Goal: Information Seeking & Learning: Check status

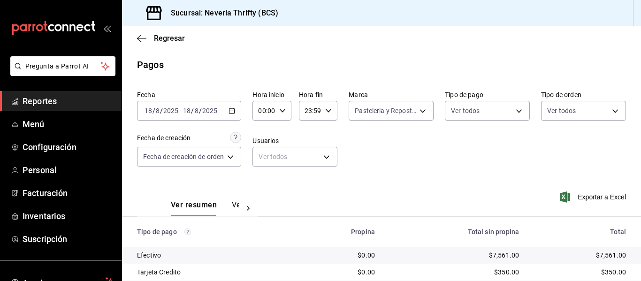
scroll to position [99, 0]
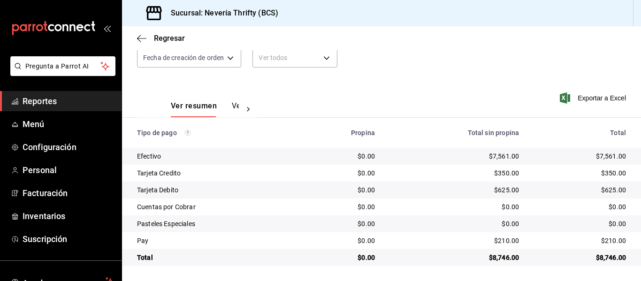
click at [55, 102] on span "Reportes" at bounding box center [68, 101] width 91 height 13
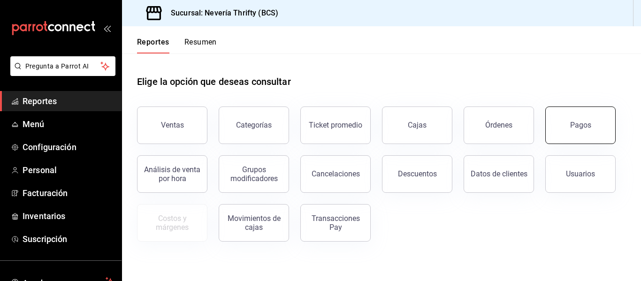
click at [596, 128] on button "Pagos" at bounding box center [580, 125] width 70 height 38
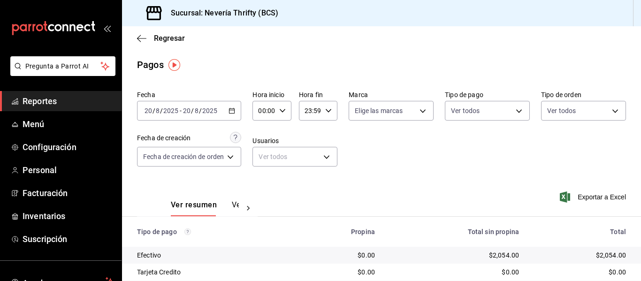
click at [223, 110] on div "[DATE] [DATE] - [DATE] [DATE]" at bounding box center [189, 111] width 104 height 20
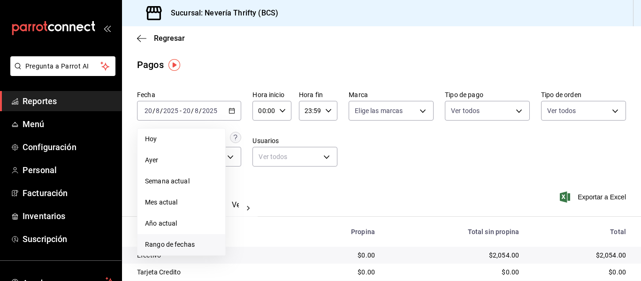
click at [149, 246] on span "Rango de fechas" at bounding box center [181, 245] width 73 height 10
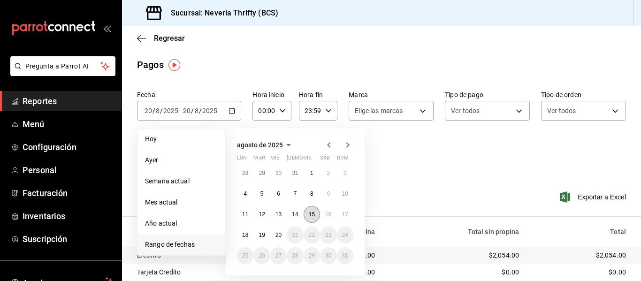
click at [315, 218] on button "15" at bounding box center [311, 214] width 16 height 17
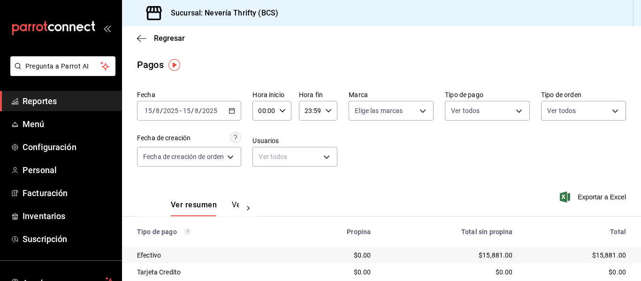
click at [57, 104] on span "Reportes" at bounding box center [68, 101] width 91 height 13
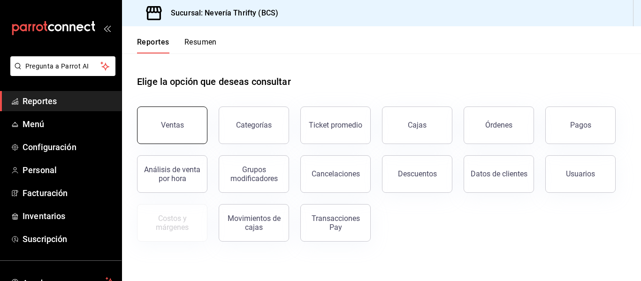
click at [191, 123] on button "Ventas" at bounding box center [172, 125] width 70 height 38
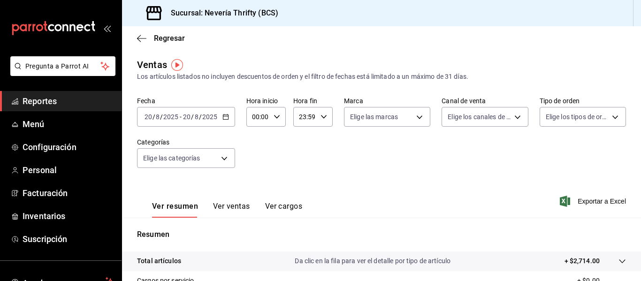
click at [226, 123] on div "[DATE] [DATE] - [DATE] [DATE]" at bounding box center [186, 117] width 98 height 20
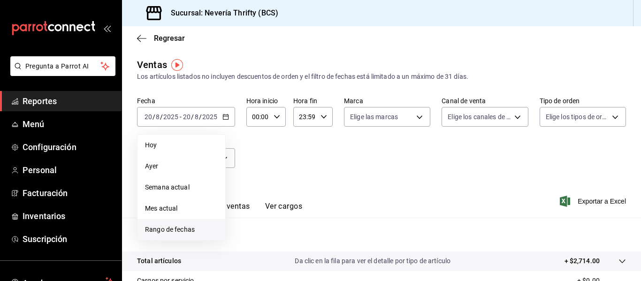
click at [171, 227] on span "Rango de fechas" at bounding box center [181, 230] width 73 height 10
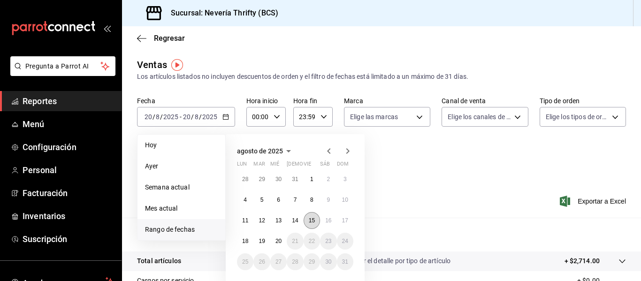
click at [307, 218] on button "15" at bounding box center [311, 220] width 16 height 17
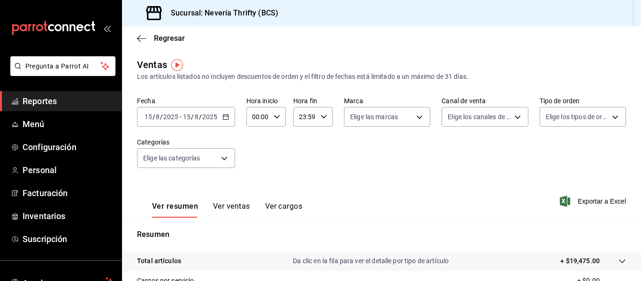
click at [212, 198] on div "Ver resumen Ver ventas Ver cargos" at bounding box center [219, 203] width 165 height 27
click at [226, 200] on div "Ver resumen Ver ventas Ver cargos" at bounding box center [219, 203] width 165 height 27
click at [227, 205] on button "Ver ventas" at bounding box center [231, 210] width 37 height 16
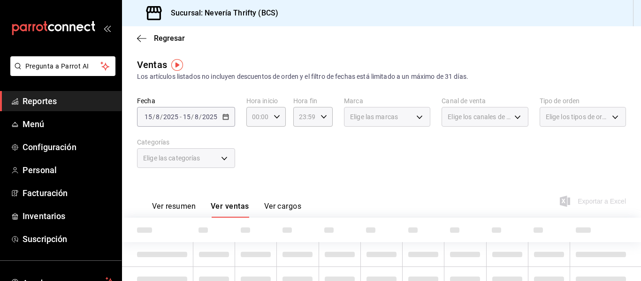
click at [380, 153] on div "Fecha [DATE] [DATE] - [DATE] [DATE] Hora inicio 00:00 Hora inicio Hora fin 23:5…" at bounding box center [381, 138] width 489 height 83
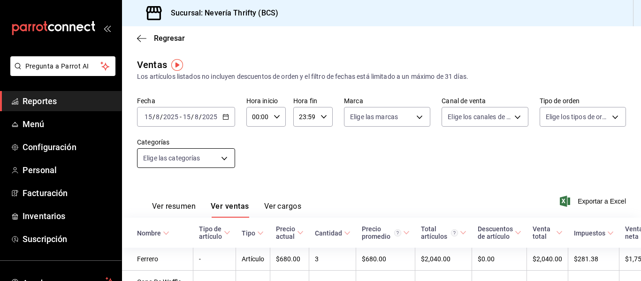
click at [197, 160] on body "Pregunta a Parrot AI Reportes Menú Configuración Personal Facturación Inventari…" at bounding box center [320, 140] width 641 height 281
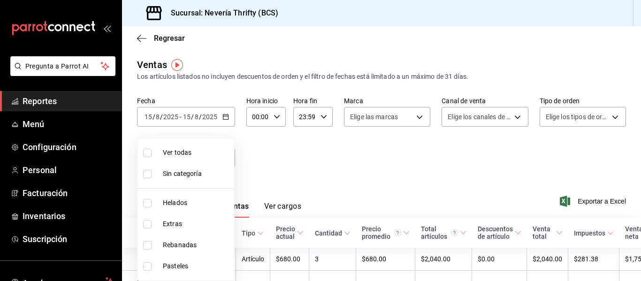
click at [148, 263] on input "checkbox" at bounding box center [147, 266] width 8 height 8
checkbox input "true"
type input "6461abde-3692-455f-a363-427c9a88c513"
click at [338, 147] on div at bounding box center [320, 140] width 641 height 281
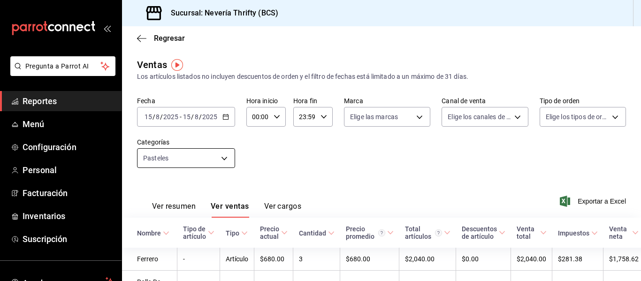
click at [224, 158] on body "Pregunta a Parrot AI Reportes Menú Configuración Personal Facturación Inventari…" at bounding box center [320, 140] width 641 height 281
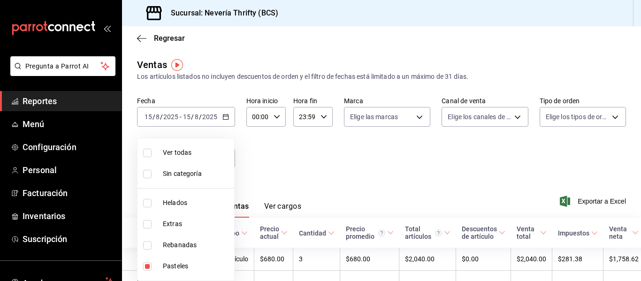
drag, startPoint x: 145, startPoint y: 268, endPoint x: 151, endPoint y: 240, distance: 28.7
click at [145, 267] on input "checkbox" at bounding box center [147, 266] width 8 height 8
checkbox input "false"
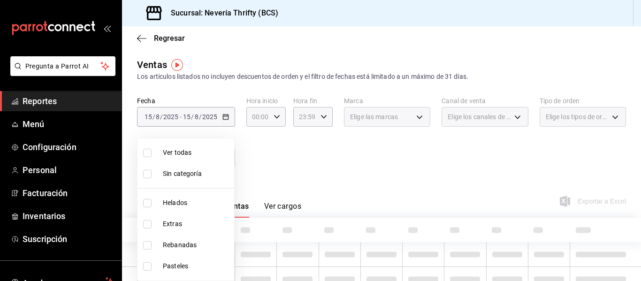
click at [150, 240] on li "Rebanadas" at bounding box center [185, 245] width 97 height 21
type input "74bd740e-3aa1-490c-81d0-975f3653bd1e"
checkbox input "true"
click at [356, 162] on div at bounding box center [320, 140] width 641 height 281
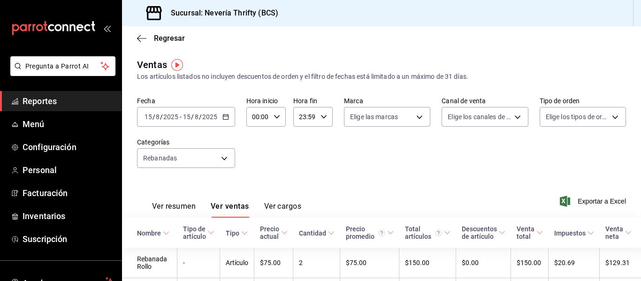
click at [370, 152] on div "Fecha [DATE] [DATE] - [DATE] [DATE] Hora inicio 00:00 Hora inicio Hora fin 23:5…" at bounding box center [381, 138] width 489 height 83
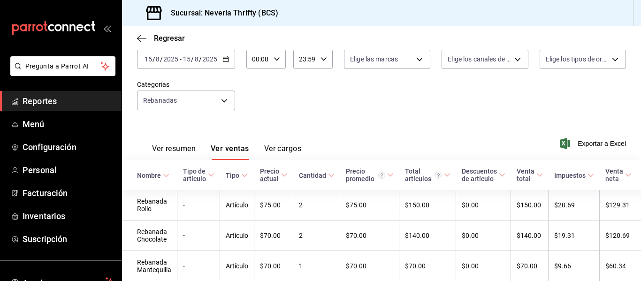
scroll to position [103, 0]
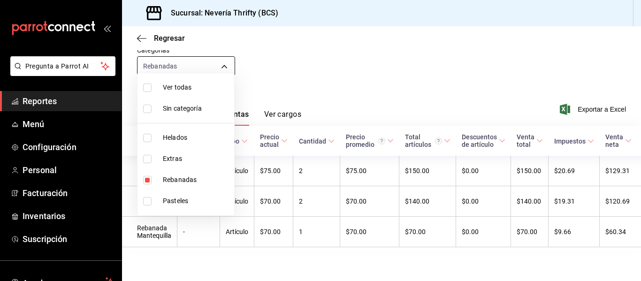
click at [204, 57] on body "Pregunta a Parrot AI Reportes Menú Configuración Personal Facturación Inventari…" at bounding box center [320, 140] width 641 height 281
click at [148, 180] on input "checkbox" at bounding box center [147, 180] width 8 height 8
checkbox input "false"
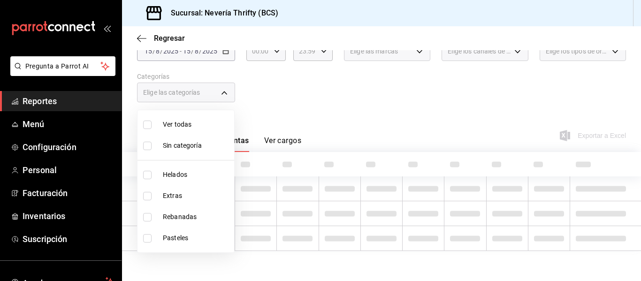
click at [148, 141] on li "Sin categoría" at bounding box center [185, 145] width 97 height 21
checkbox input "true"
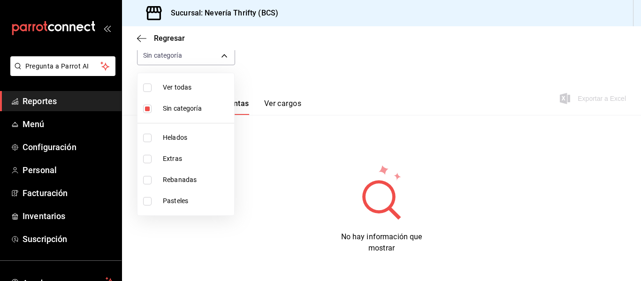
click at [147, 140] on input "checkbox" at bounding box center [147, 138] width 8 height 8
checkbox input "true"
type input "b705a4a3-0c02-4aaa-bced-1ae138585fd0"
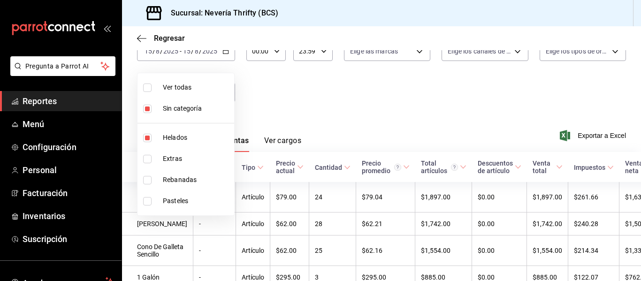
scroll to position [103, 0]
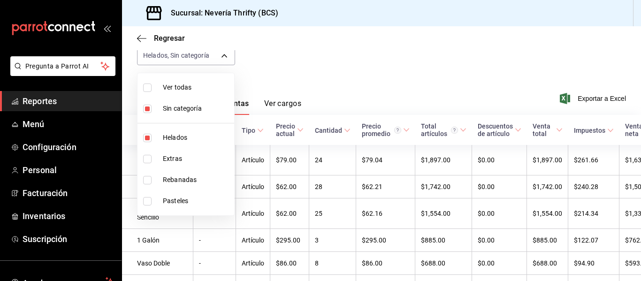
click at [149, 105] on input "checkbox" at bounding box center [147, 109] width 8 height 8
checkbox input "false"
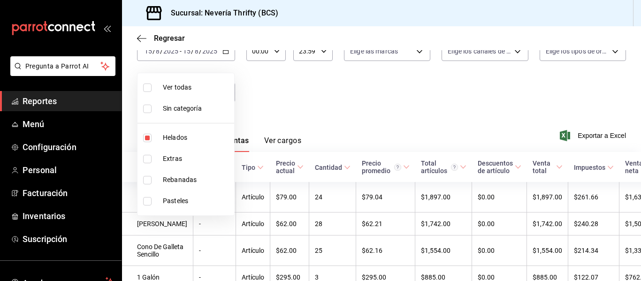
scroll to position [103, 0]
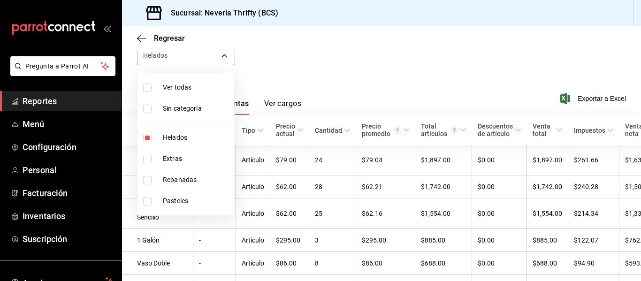
click at [368, 91] on div at bounding box center [320, 140] width 641 height 281
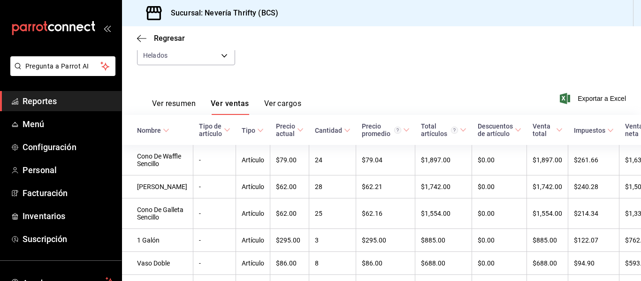
click at [155, 131] on div "Nombre" at bounding box center [149, 131] width 24 height 8
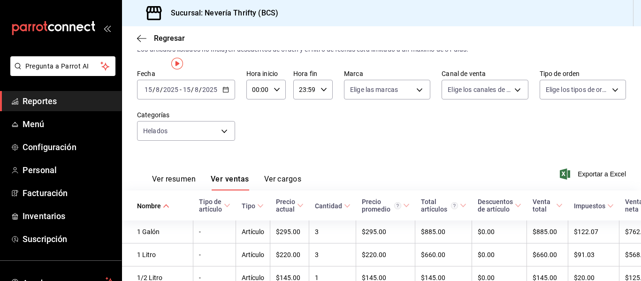
scroll to position [0, 0]
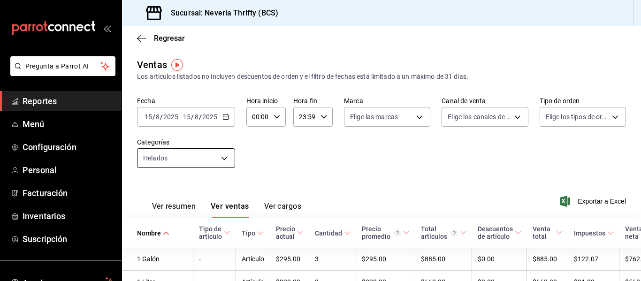
click at [206, 149] on body "Pregunta a Parrot AI Reportes Menú Configuración Personal Facturación Inventari…" at bounding box center [320, 140] width 641 height 281
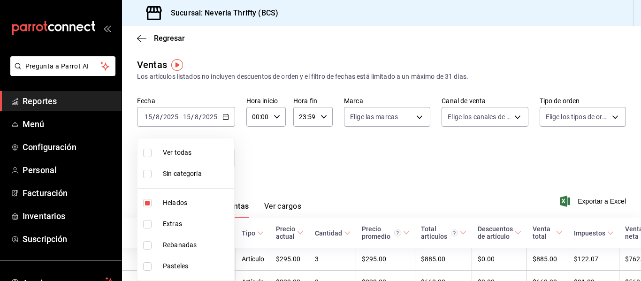
click at [150, 205] on input "checkbox" at bounding box center [147, 203] width 8 height 8
checkbox input "false"
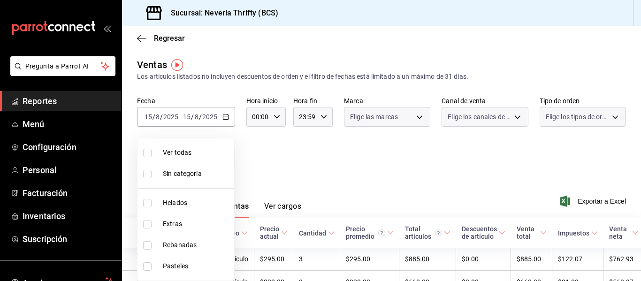
click at [146, 223] on input "checkbox" at bounding box center [147, 224] width 8 height 8
checkbox input "true"
type input "2666ef43-693a-433d-8eb1-15fa94dd9228"
click at [408, 161] on div at bounding box center [320, 140] width 641 height 281
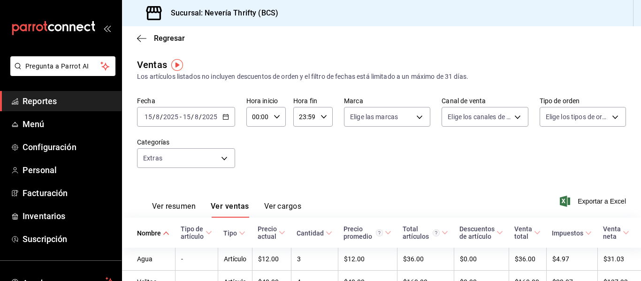
click at [41, 105] on span "Reportes" at bounding box center [68, 101] width 91 height 13
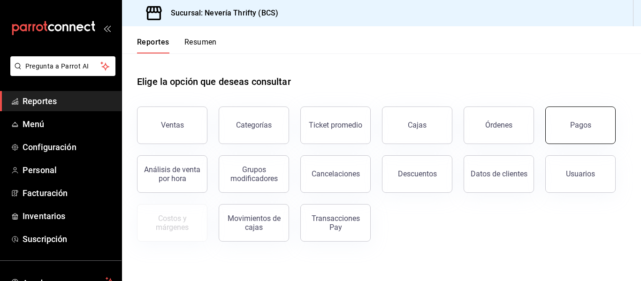
click at [571, 116] on button "Pagos" at bounding box center [580, 125] width 70 height 38
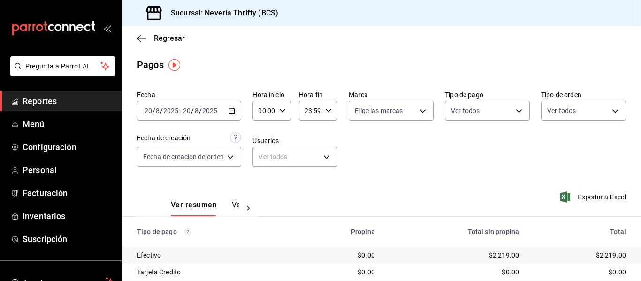
click at [232, 111] on icon "button" at bounding box center [231, 110] width 7 height 7
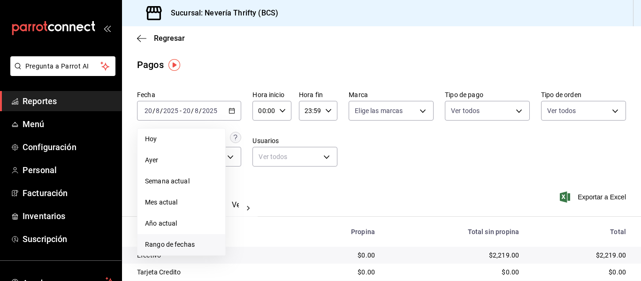
click at [165, 243] on span "Rango de fechas" at bounding box center [181, 245] width 73 height 10
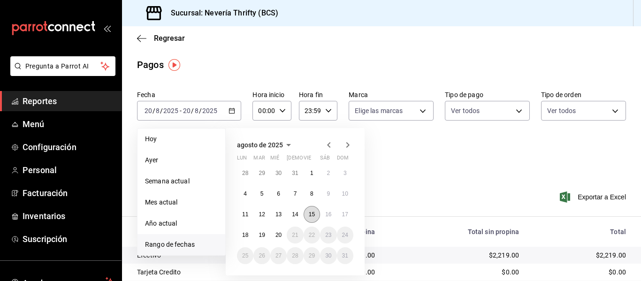
click at [309, 212] on abbr "15" at bounding box center [312, 214] width 6 height 7
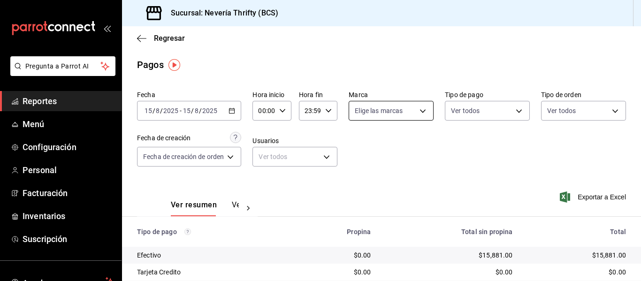
click at [369, 114] on body "Pregunta a Parrot AI Reportes Menú Configuración Personal Facturación Inventari…" at bounding box center [320, 140] width 641 height 281
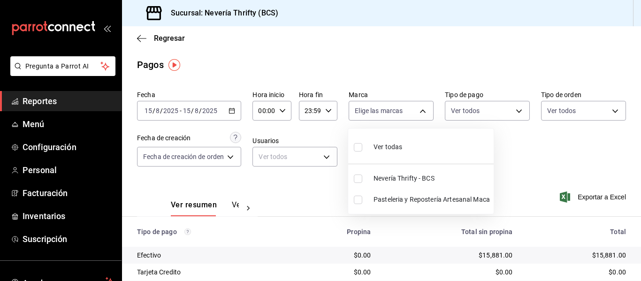
click at [355, 176] on input "checkbox" at bounding box center [358, 178] width 8 height 8
checkbox input "true"
type input "aa6e5e5d-80ef-43b0-a4be-16b02e93aae9"
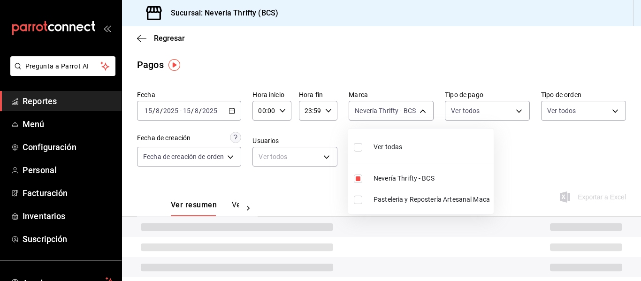
click at [546, 155] on div at bounding box center [320, 140] width 641 height 281
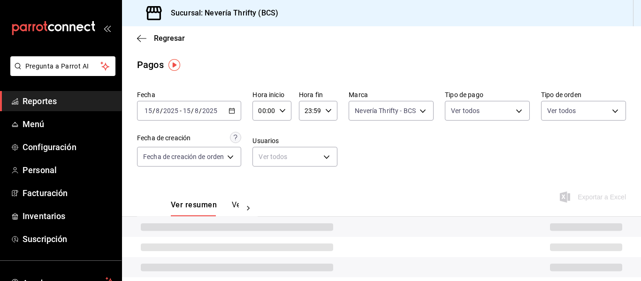
click at [453, 154] on div "Fecha [DATE] [DATE] - [DATE] [DATE] Hora inicio 00:00 Hora inicio Hora fin 23:5…" at bounding box center [381, 132] width 489 height 91
click at [401, 150] on div "Fecha [DATE] [DATE] - [DATE] [DATE] Hora inicio 00:00 Hora inicio Hora fin 23:5…" at bounding box center [381, 132] width 489 height 91
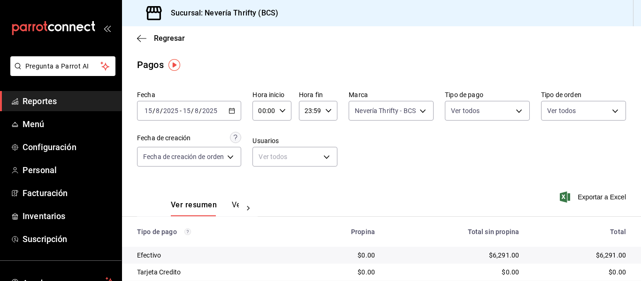
click at [409, 98] on div "Nevería Thrifty - BCS aa6e5e5d-80ef-43b0-a4be-16b02e93aae9" at bounding box center [390, 108] width 85 height 23
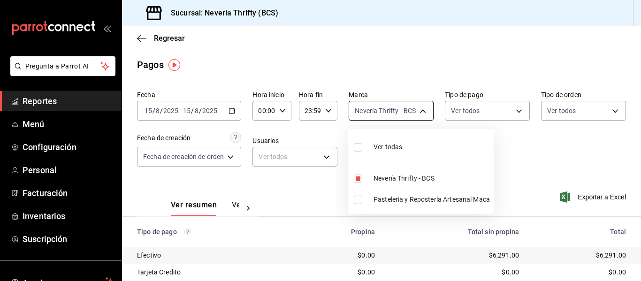
click at [413, 105] on body "Pregunta a Parrot AI Reportes Menú Configuración Personal Facturación Inventari…" at bounding box center [320, 140] width 641 height 281
drag, startPoint x: 359, startPoint y: 180, endPoint x: 360, endPoint y: 197, distance: 17.8
click at [359, 180] on input "checkbox" at bounding box center [358, 178] width 8 height 8
checkbox input "false"
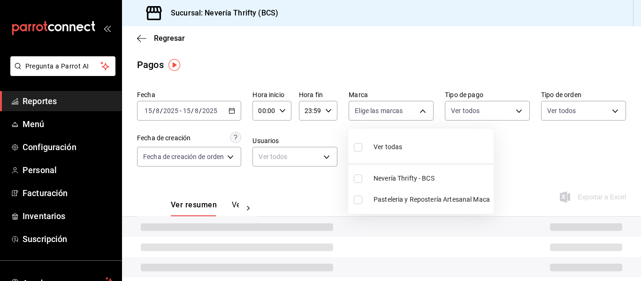
click at [359, 200] on input "checkbox" at bounding box center [358, 200] width 8 height 8
checkbox input "true"
type input "1508993c-3488-40cf-868b-03596512d81c"
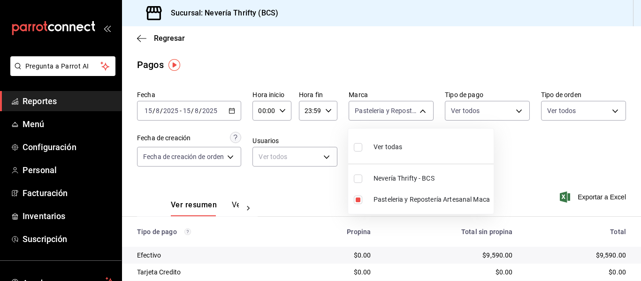
click at [516, 163] on div at bounding box center [320, 140] width 641 height 281
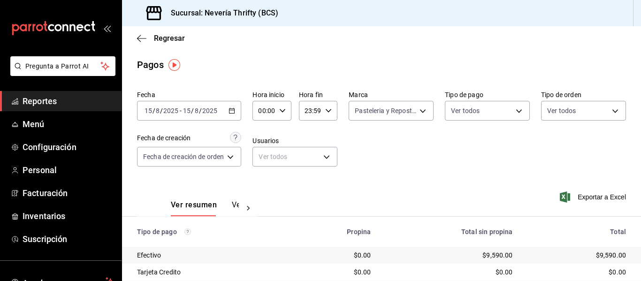
click at [518, 158] on div "Fecha [DATE] [DATE] - [DATE] [DATE] Hora inicio 00:00 Hora inicio Hora fin 23:5…" at bounding box center [381, 132] width 489 height 91
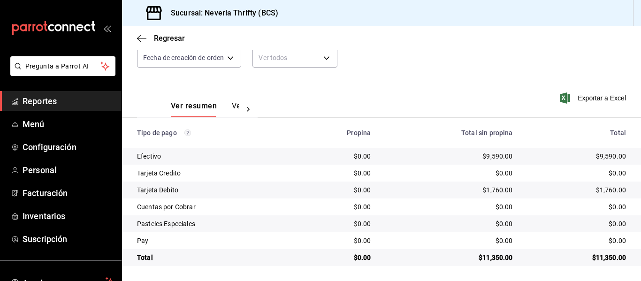
drag, startPoint x: 421, startPoint y: 197, endPoint x: 435, endPoint y: 198, distance: 13.6
click at [435, 198] on td "$1,760.00" at bounding box center [449, 190] width 142 height 17
